Goal: Transaction & Acquisition: Purchase product/service

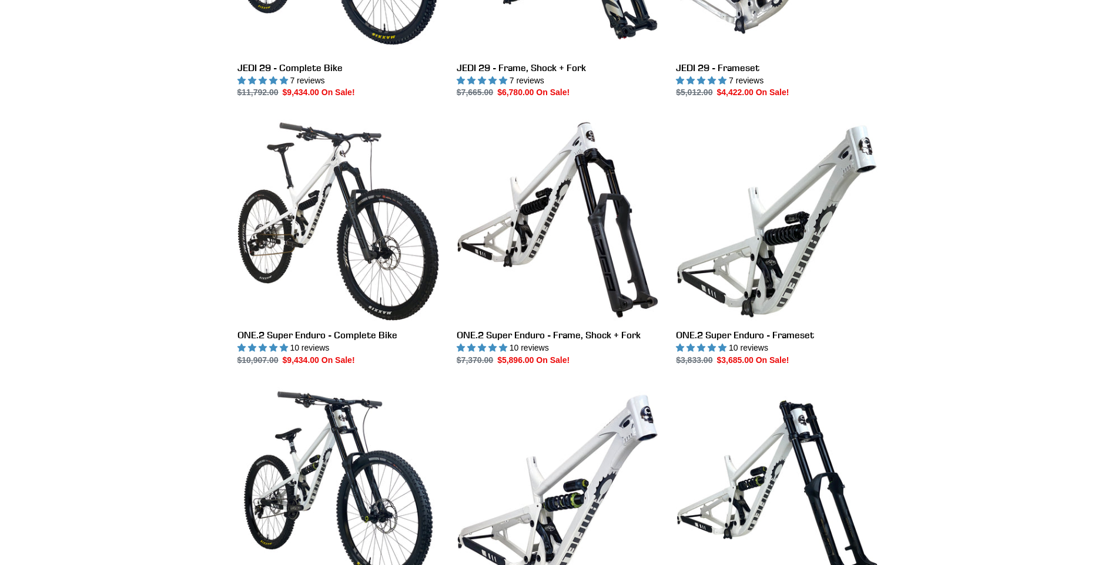
scroll to position [1528, 0]
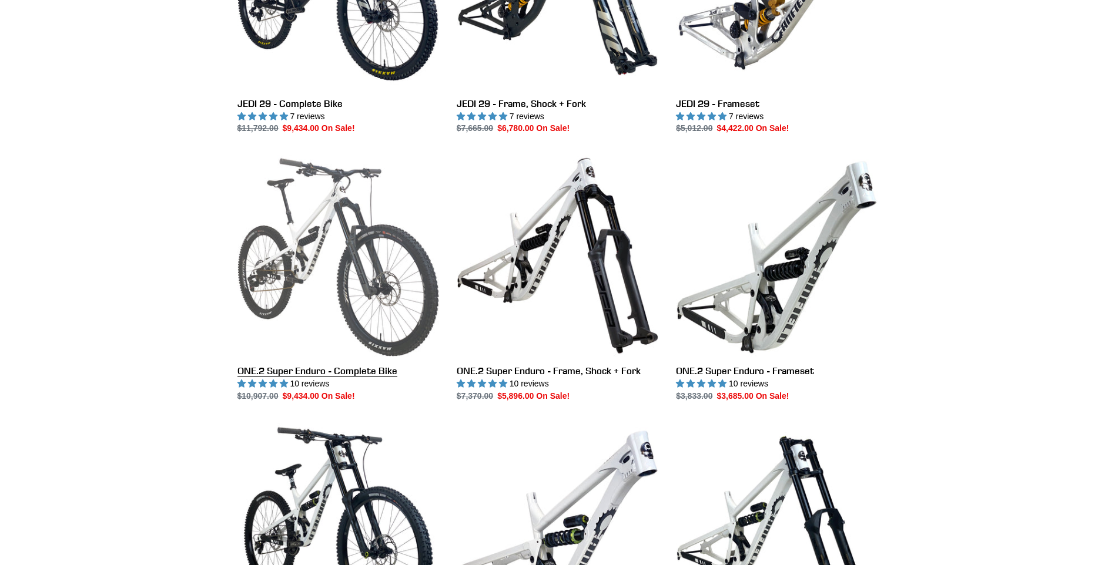
click at [294, 257] on link "ONE.2 Super Enduro - Complete Bike" at bounding box center [338, 278] width 202 height 247
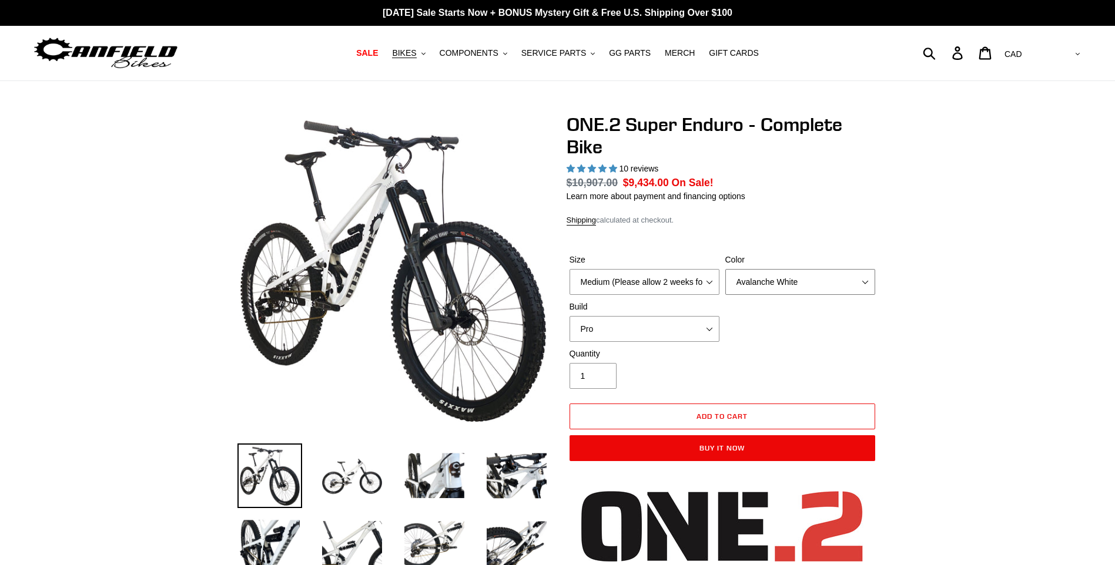
click at [866, 269] on select "Avalanche White Bentonite Grey" at bounding box center [800, 282] width 150 height 26
click at [725, 269] on select "Avalanche White Bentonite Grey" at bounding box center [800, 282] width 150 height 26
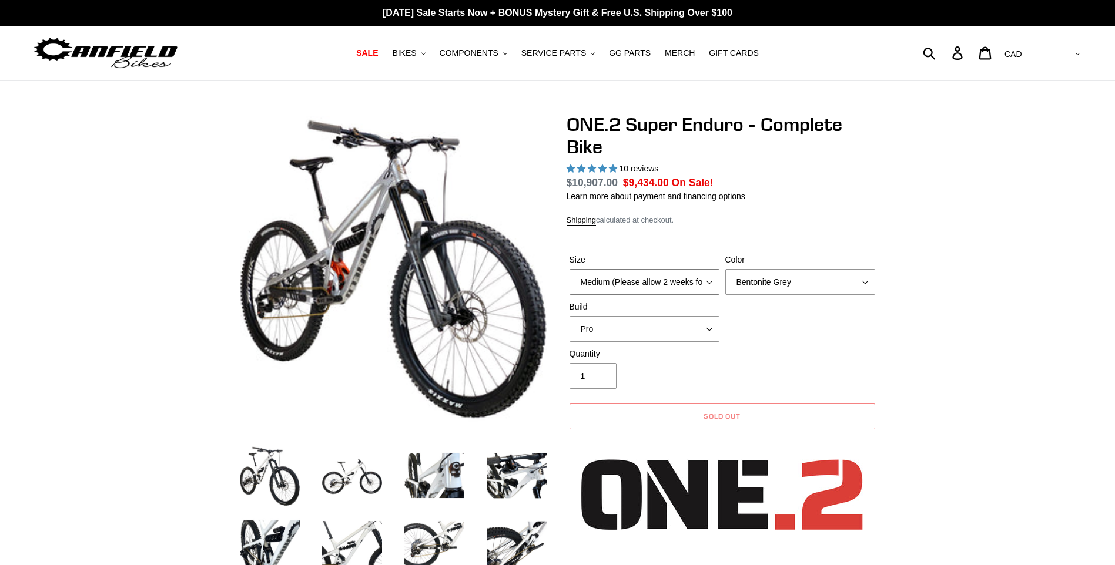
click at [708, 269] on select "Medium (Please allow 2 weeks for delivery) Large (Sold Out)" at bounding box center [645, 282] width 150 height 26
click at [570, 269] on select "Medium (Please allow 2 weeks for delivery) Large (Sold Out)" at bounding box center [645, 282] width 150 height 26
click at [868, 269] on select "Avalanche White Bentonite Grey" at bounding box center [800, 282] width 150 height 26
select select "Avalanche White"
click at [725, 269] on select "Avalanche White Bentonite Grey" at bounding box center [800, 282] width 150 height 26
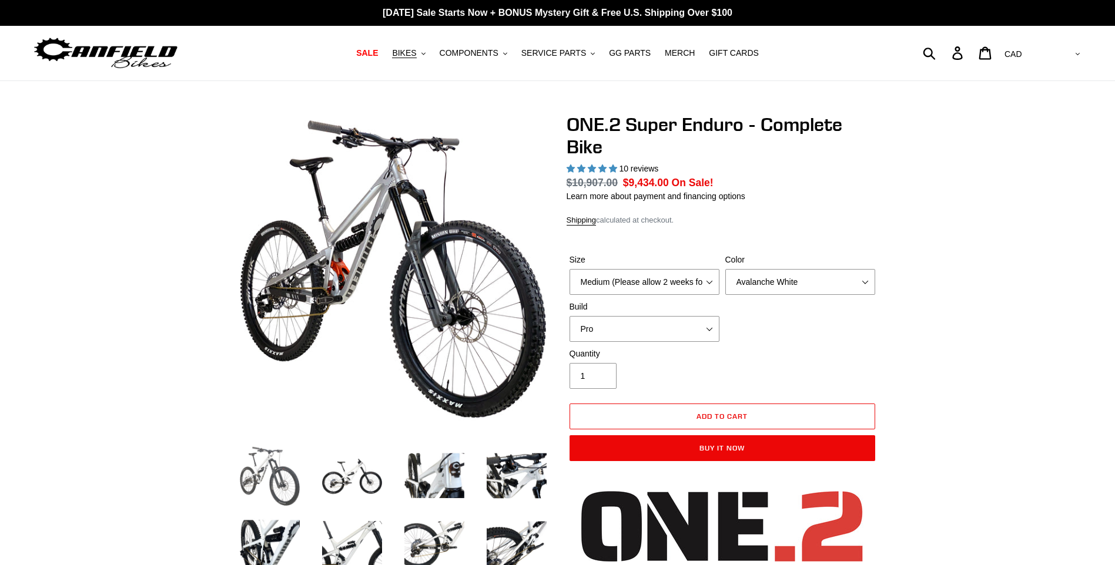
click at [259, 477] on img at bounding box center [269, 476] width 65 height 65
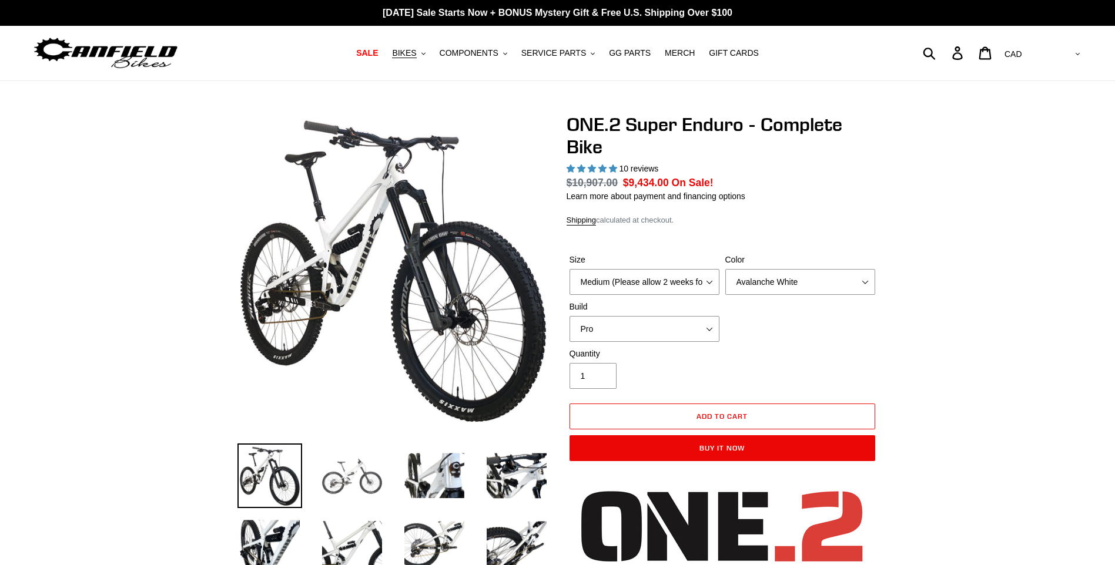
click at [352, 486] on img at bounding box center [352, 476] width 65 height 65
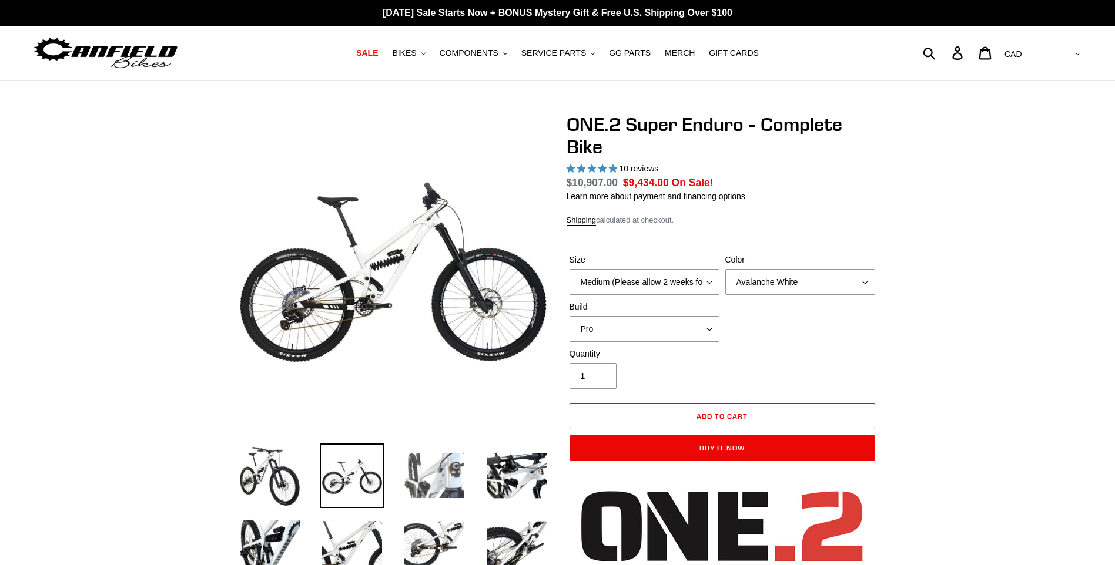
click at [431, 472] on img at bounding box center [434, 476] width 65 height 65
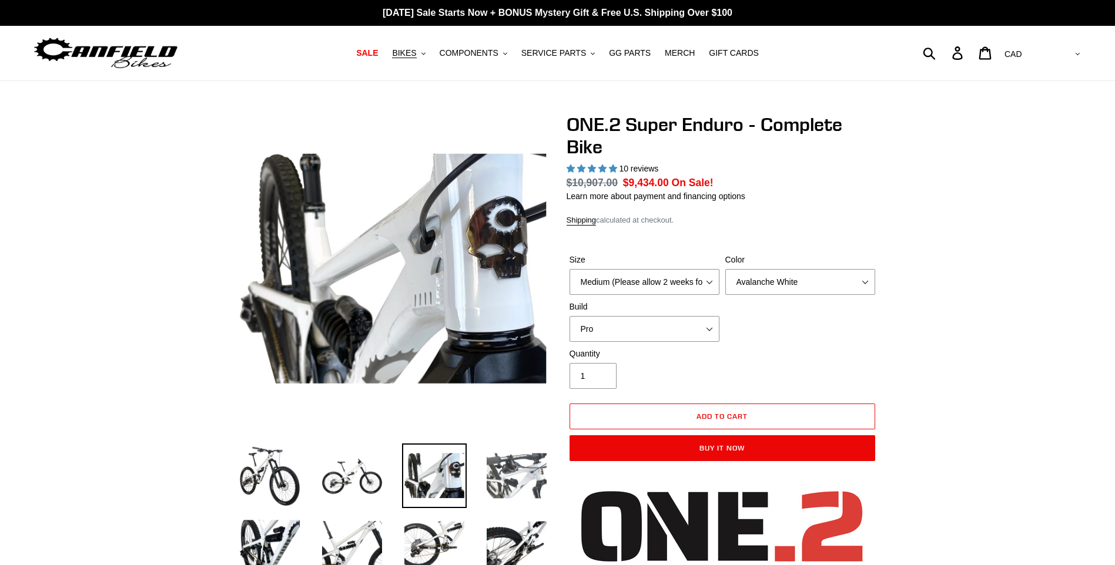
click at [521, 470] on img at bounding box center [516, 476] width 65 height 65
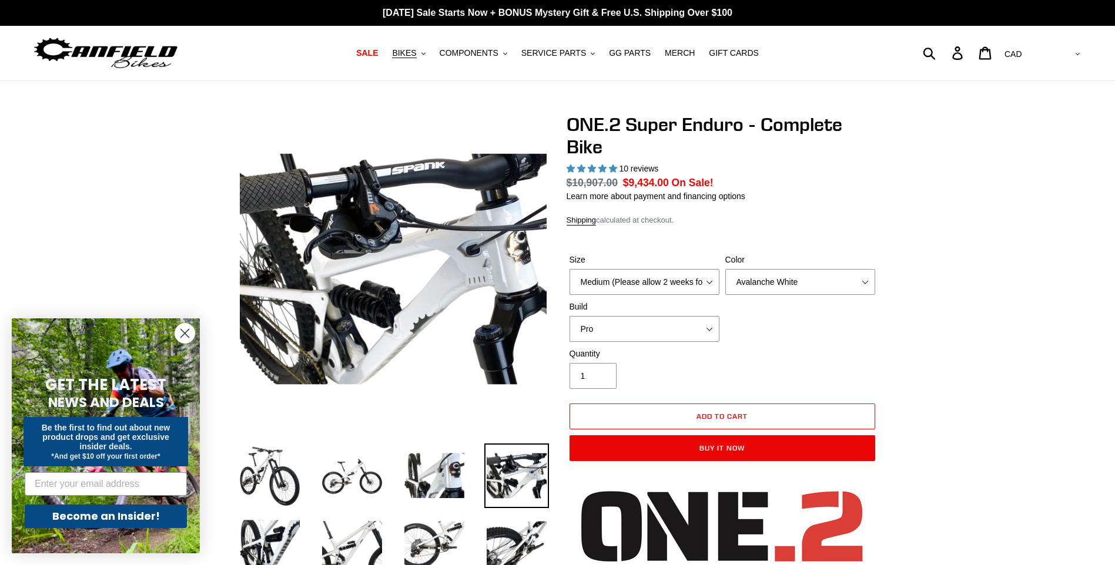
click at [187, 330] on circle "Close dialog" at bounding box center [184, 333] width 19 height 19
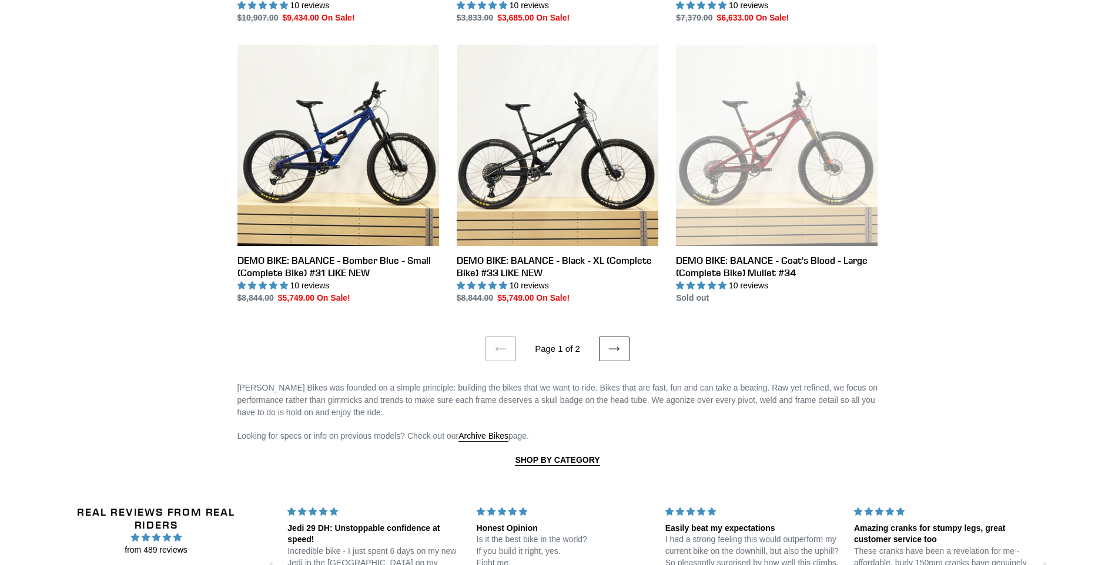
click at [610, 346] on icon at bounding box center [614, 349] width 12 height 12
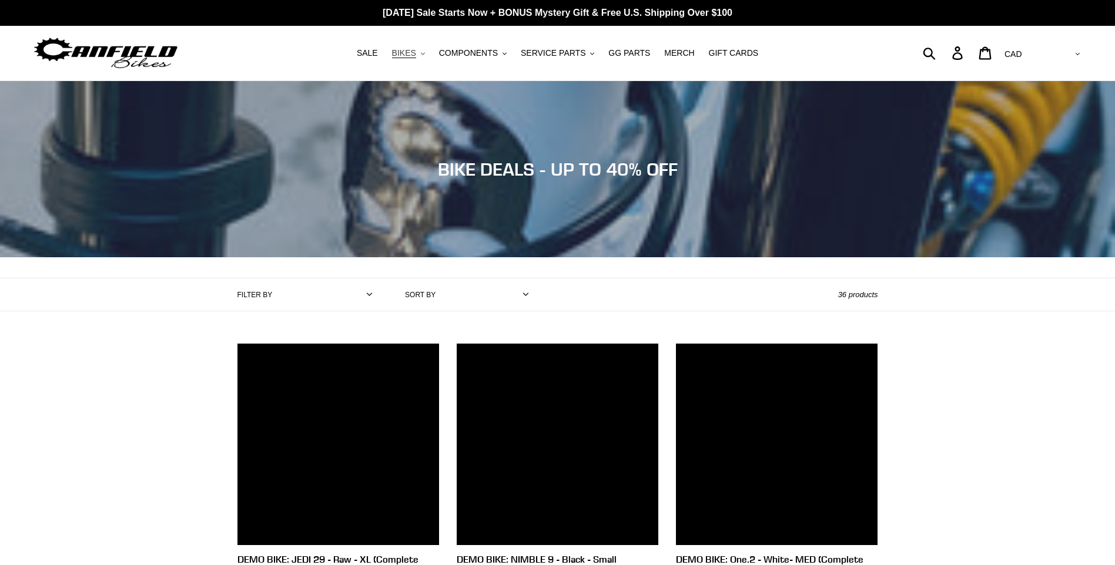
click at [425, 54] on icon "button" at bounding box center [423, 53] width 4 height 2
click at [426, 54] on icon "button" at bounding box center [423, 53] width 4 height 2
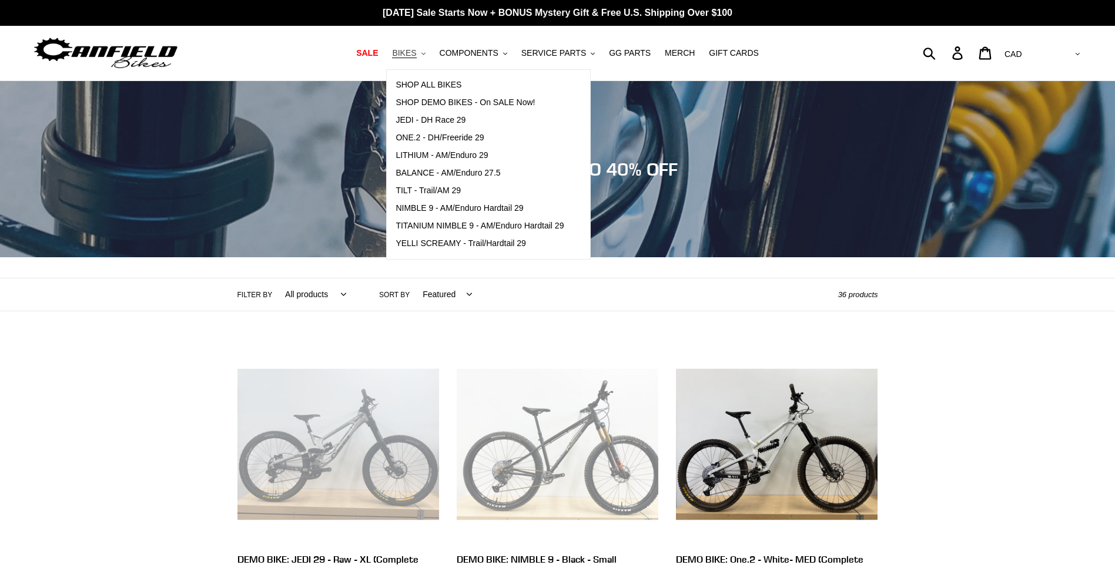
click at [426, 54] on icon "button" at bounding box center [423, 53] width 4 height 2
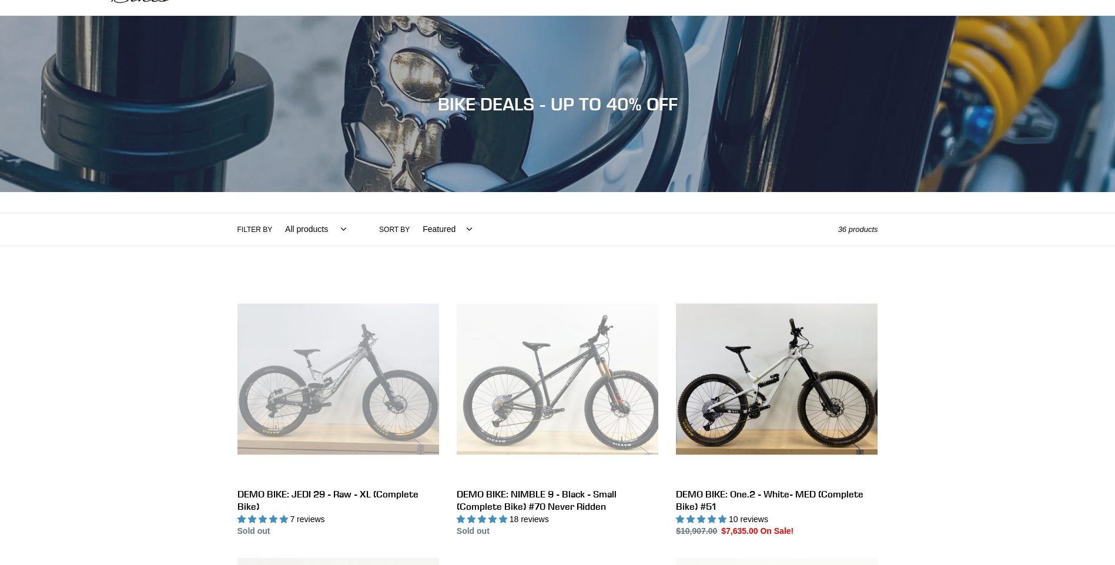
scroll to position [59, 0]
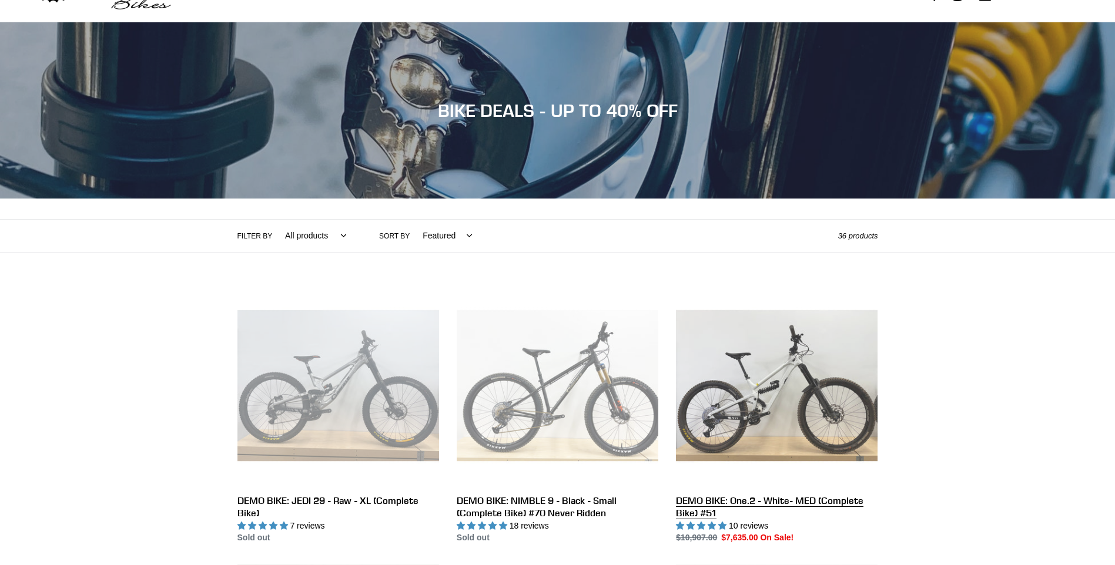
click at [782, 408] on link "DEMO BIKE: One.2 - White- MED (Complete Bike) #51" at bounding box center [777, 415] width 202 height 260
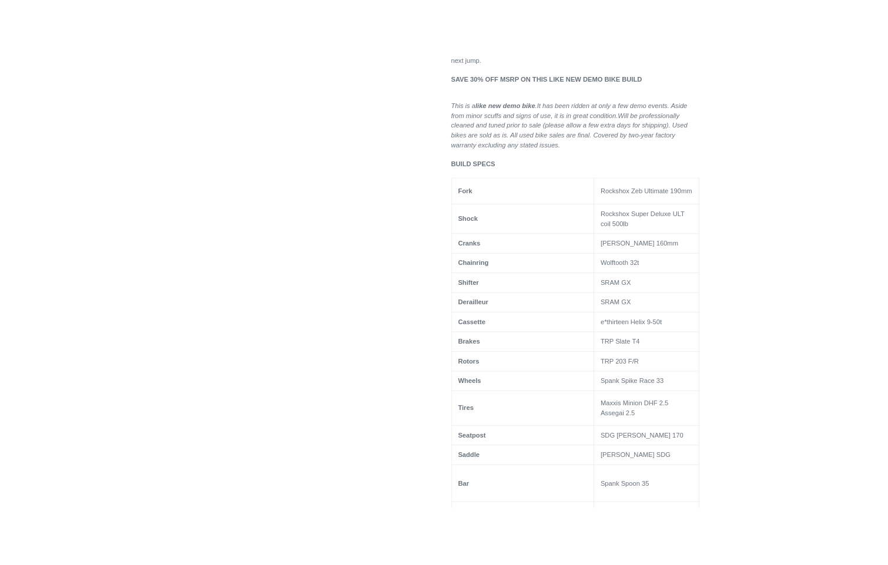
scroll to position [764, 0]
